Goal: Use online tool/utility: Utilize a website feature to perform a specific function

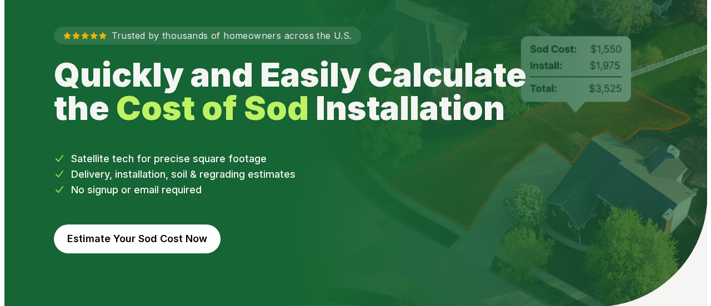
scroll to position [111, 0]
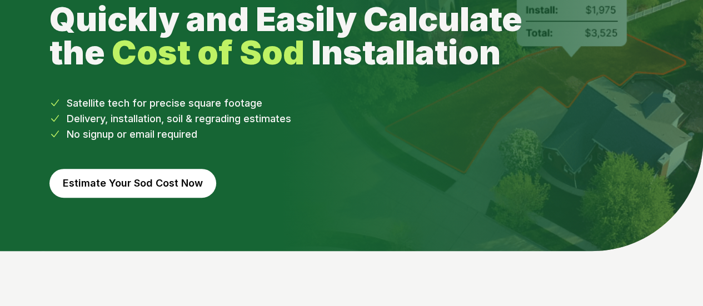
click at [159, 181] on button "Estimate Your Sod Cost Now" at bounding box center [132, 183] width 167 height 29
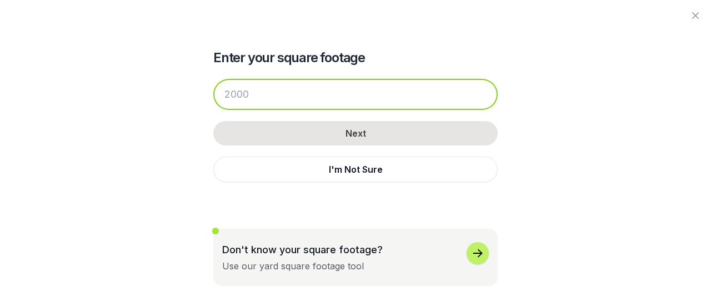
drag, startPoint x: 261, startPoint y: 93, endPoint x: 229, endPoint y: 94, distance: 31.1
click at [229, 94] on input "number" at bounding box center [355, 94] width 284 height 31
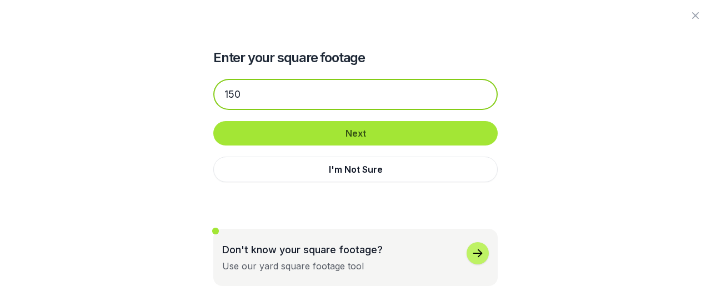
type input "150"
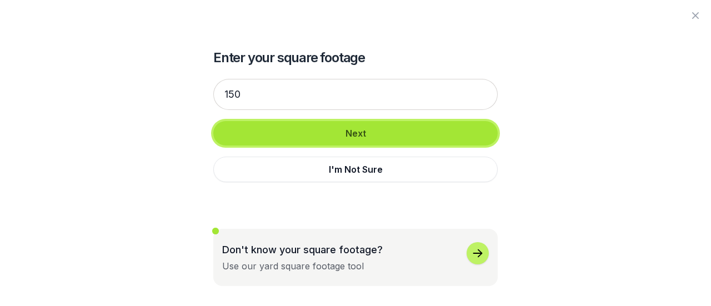
click at [355, 131] on button "Next" at bounding box center [355, 133] width 284 height 24
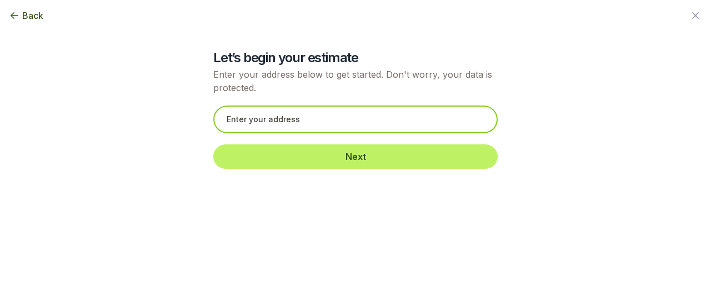
click at [337, 126] on input "text" at bounding box center [355, 120] width 284 height 28
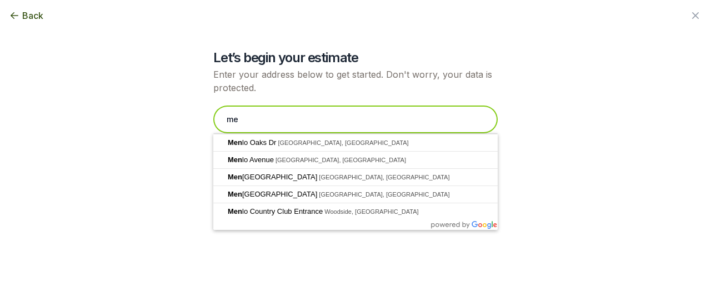
type input "m"
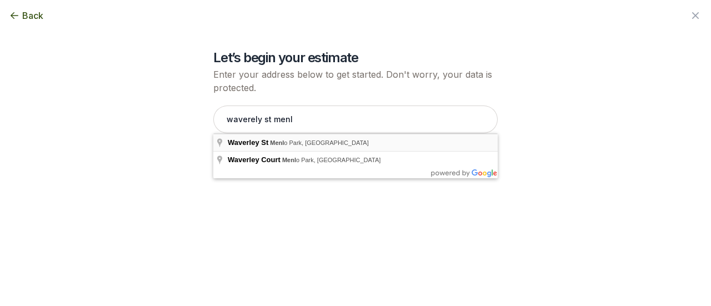
type input "[GEOGRAPHIC_DATA], [GEOGRAPHIC_DATA]"
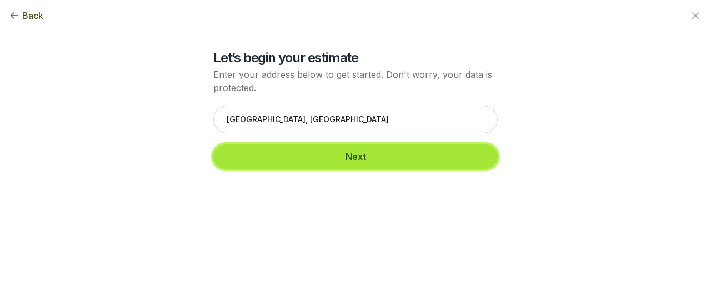
click at [357, 157] on button "Next" at bounding box center [355, 156] width 284 height 24
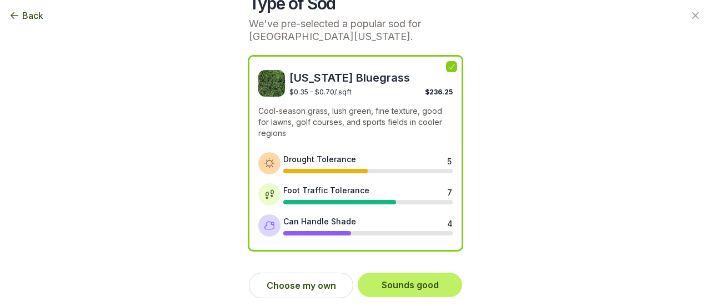
scroll to position [56, 0]
click at [297, 278] on button "Choose my own" at bounding box center [301, 286] width 104 height 26
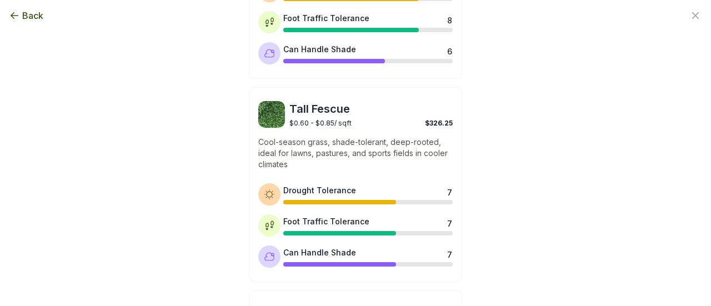
scroll to position [611, 0]
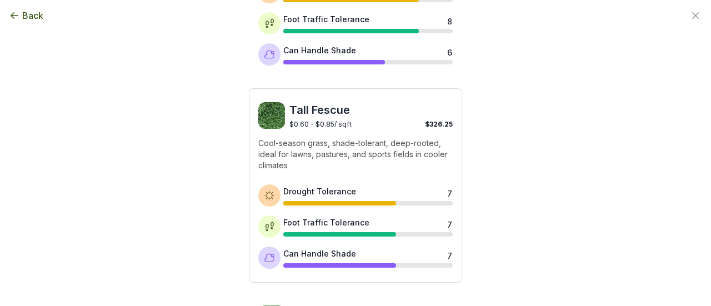
click at [307, 106] on span "Tall Fescue" at bounding box center [370, 110] width 163 height 16
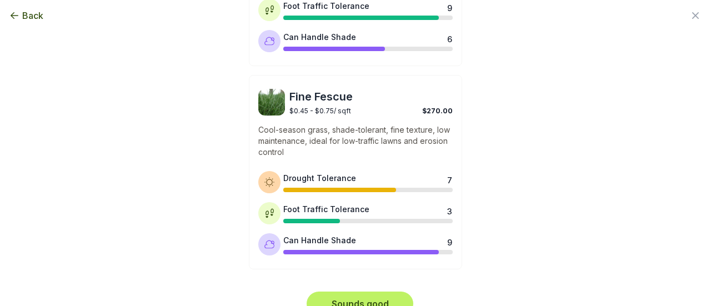
scroll to position [1048, 0]
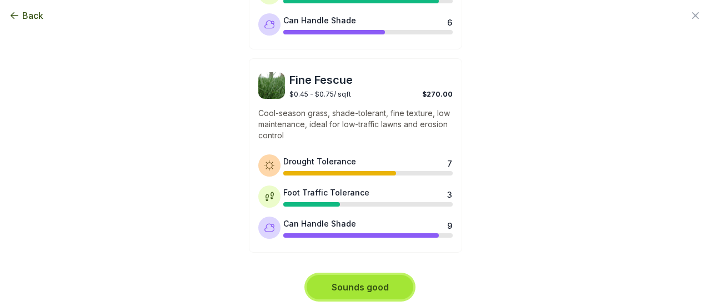
click at [370, 282] on button "Sounds good" at bounding box center [360, 287] width 107 height 24
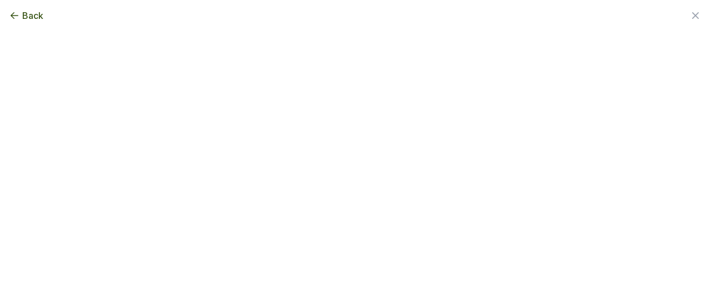
scroll to position [0, 0]
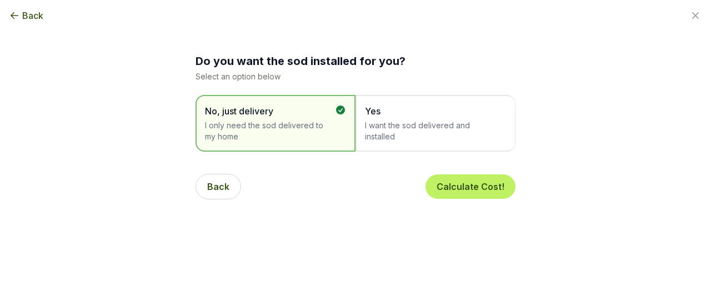
click at [387, 129] on span "I want the sod delivered and installed" at bounding box center [430, 131] width 130 height 22
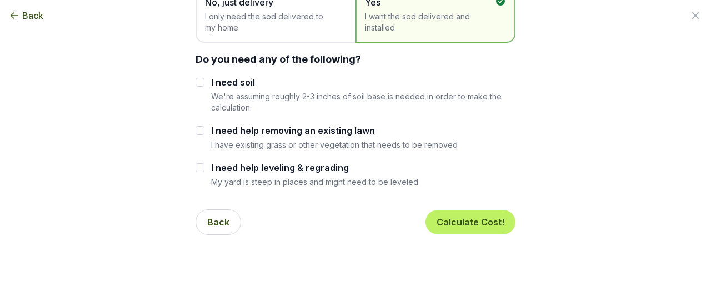
scroll to position [111, 0]
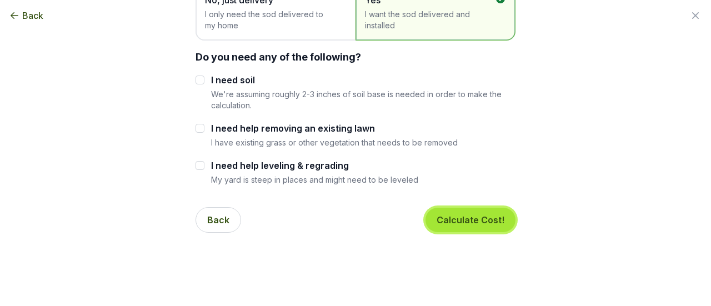
click at [463, 216] on button "Calculate Cost!" at bounding box center [471, 220] width 90 height 24
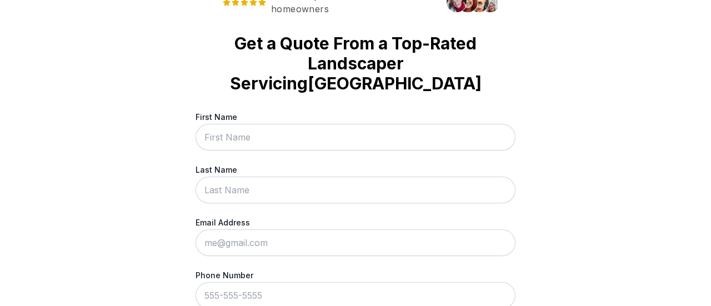
scroll to position [0, 0]
